Goal: Navigation & Orientation: Find specific page/section

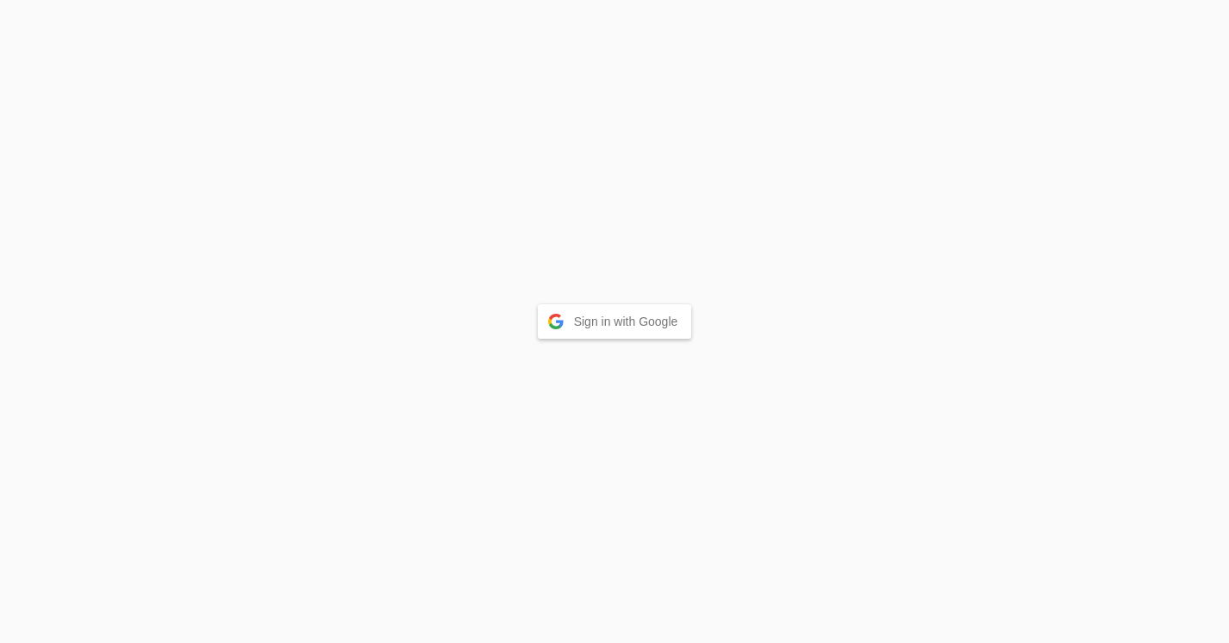
click at [626, 331] on button "Sign in with Google" at bounding box center [615, 321] width 154 height 34
